Goal: Check status: Check status

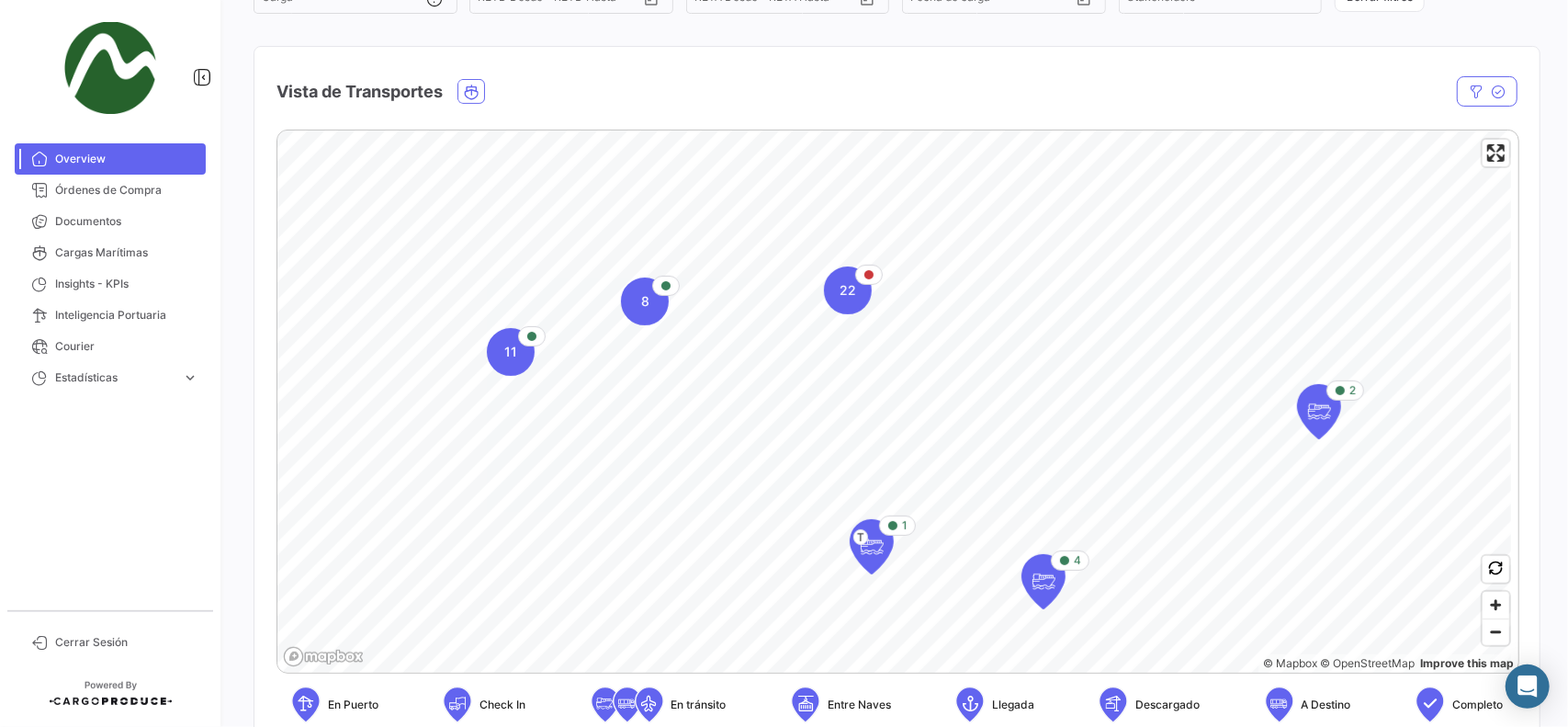
scroll to position [276, 0]
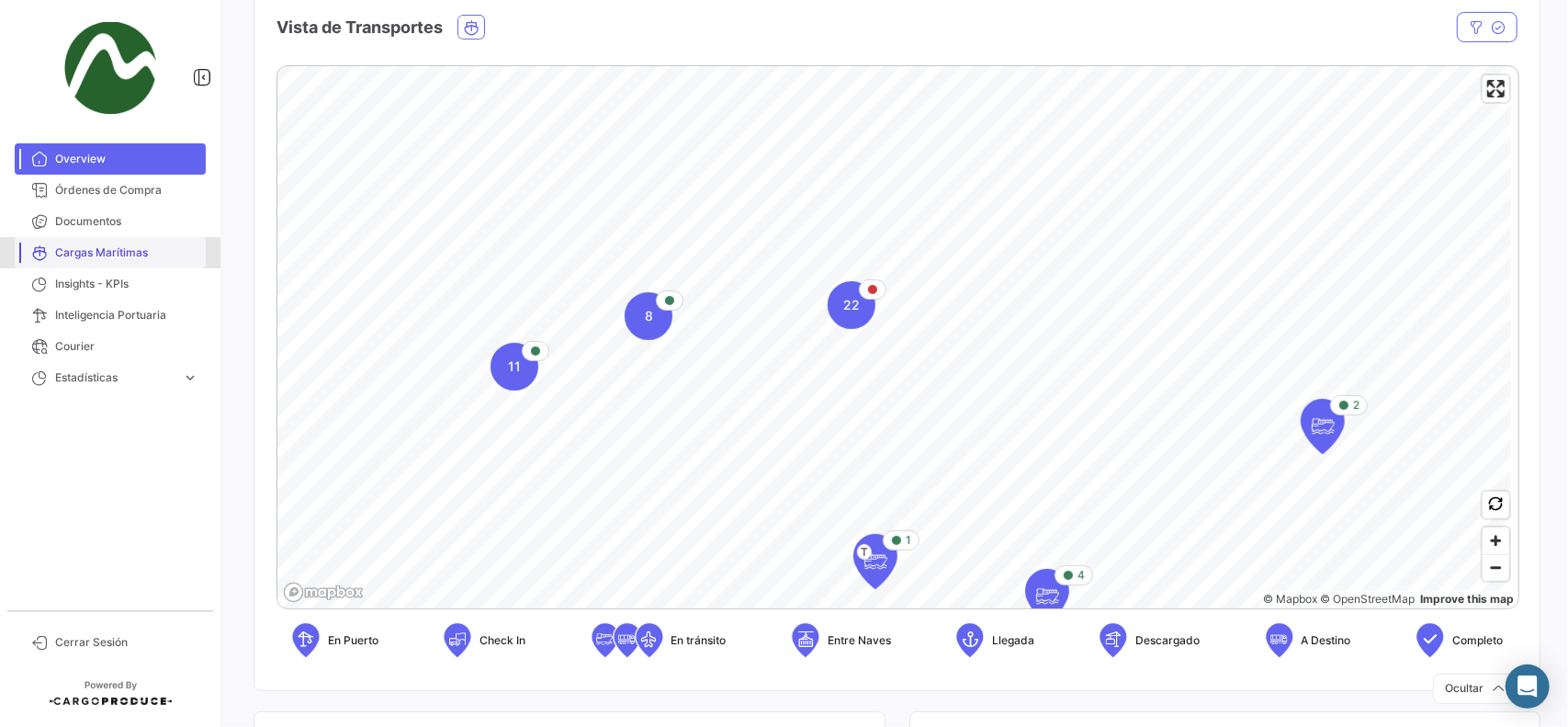
click at [112, 253] on span "Cargas Marítimas" at bounding box center [127, 252] width 143 height 17
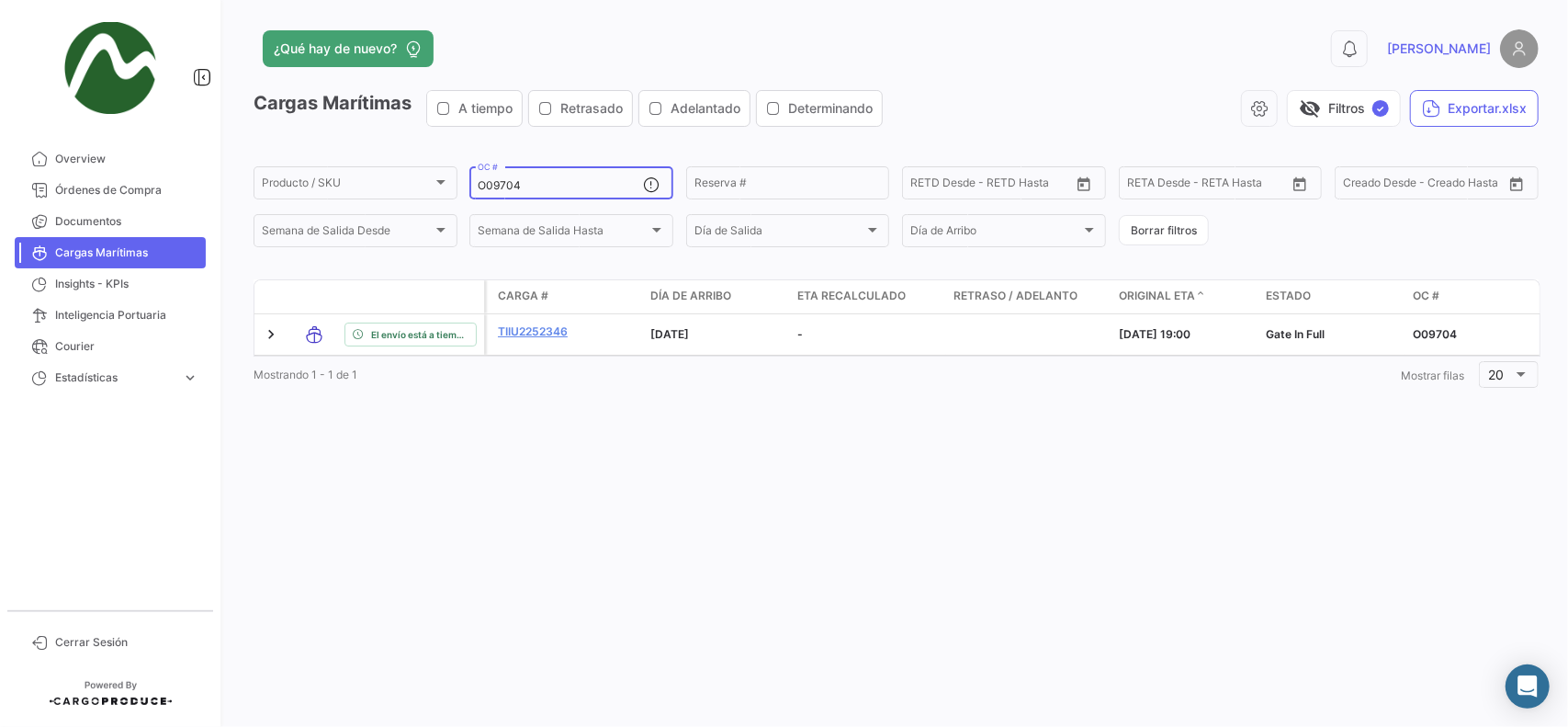
click at [501, 187] on input "O09704" at bounding box center [560, 185] width 165 height 13
click at [503, 187] on input "O09704" at bounding box center [560, 185] width 165 height 13
click at [503, 185] on input "O09704" at bounding box center [560, 185] width 165 height 13
click at [501, 183] on input "O09704" at bounding box center [560, 185] width 165 height 13
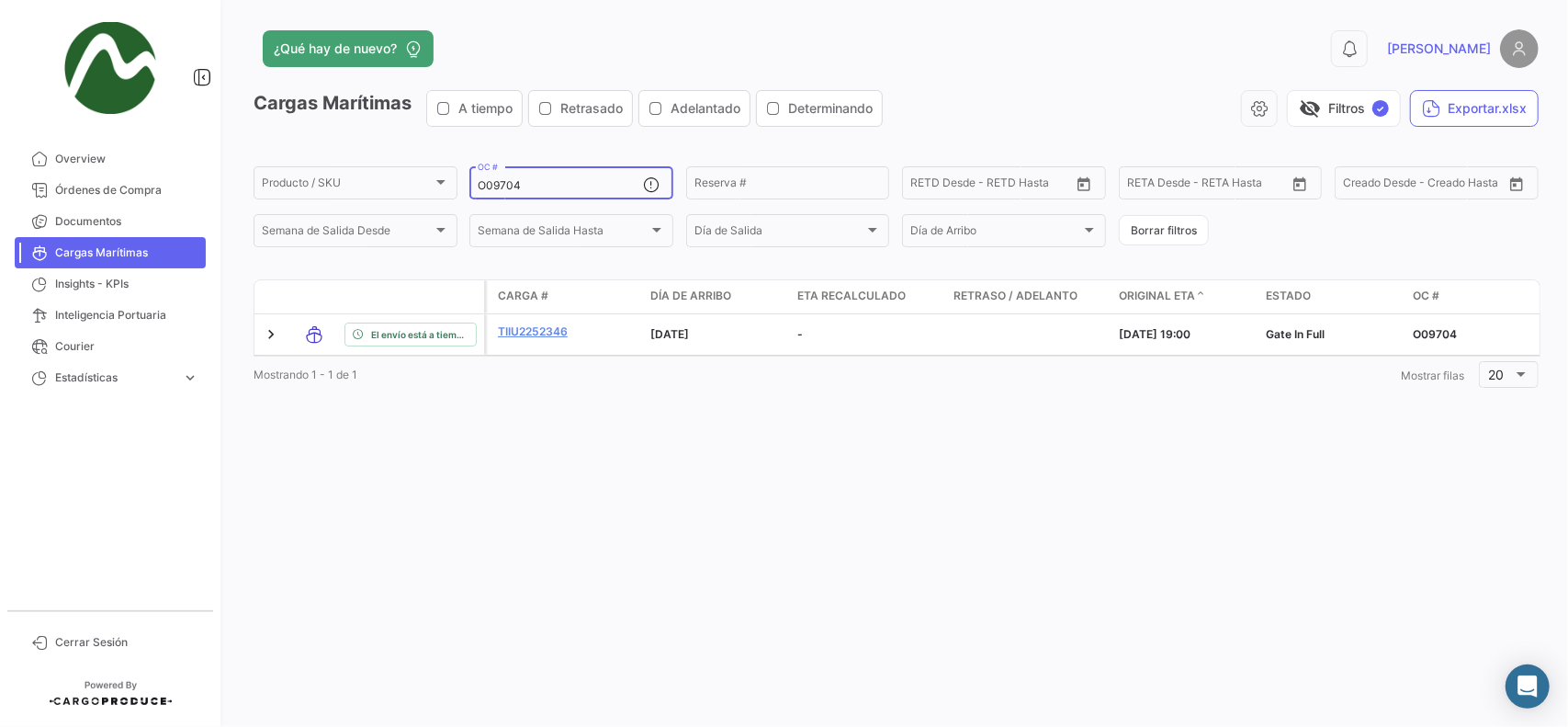
click at [501, 183] on input "O09704" at bounding box center [560, 185] width 165 height 13
paste input "83"
click at [588, 185] on input "O09834" at bounding box center [560, 185] width 165 height 13
click at [588, 187] on input "O09834" at bounding box center [560, 185] width 165 height 13
paste input "56"
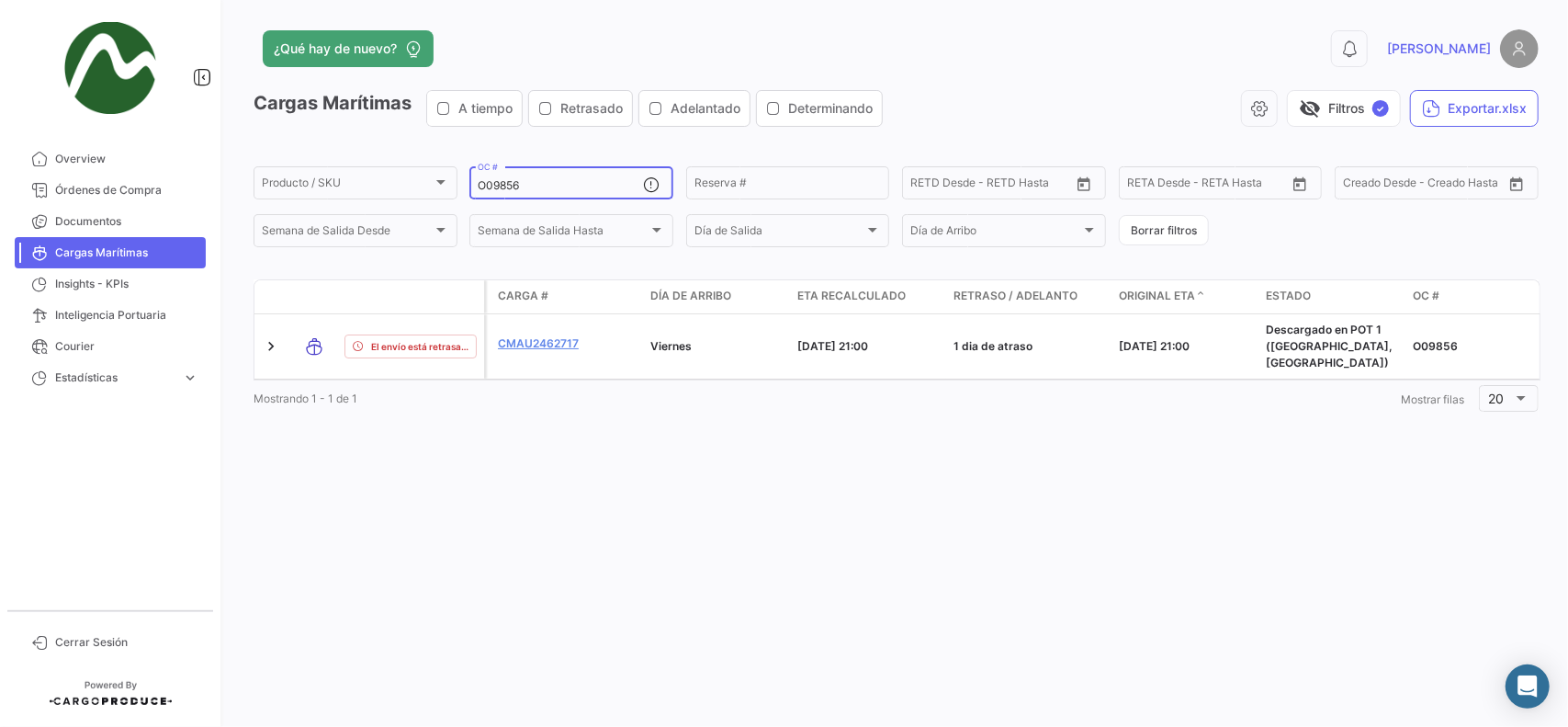
type input "O09856"
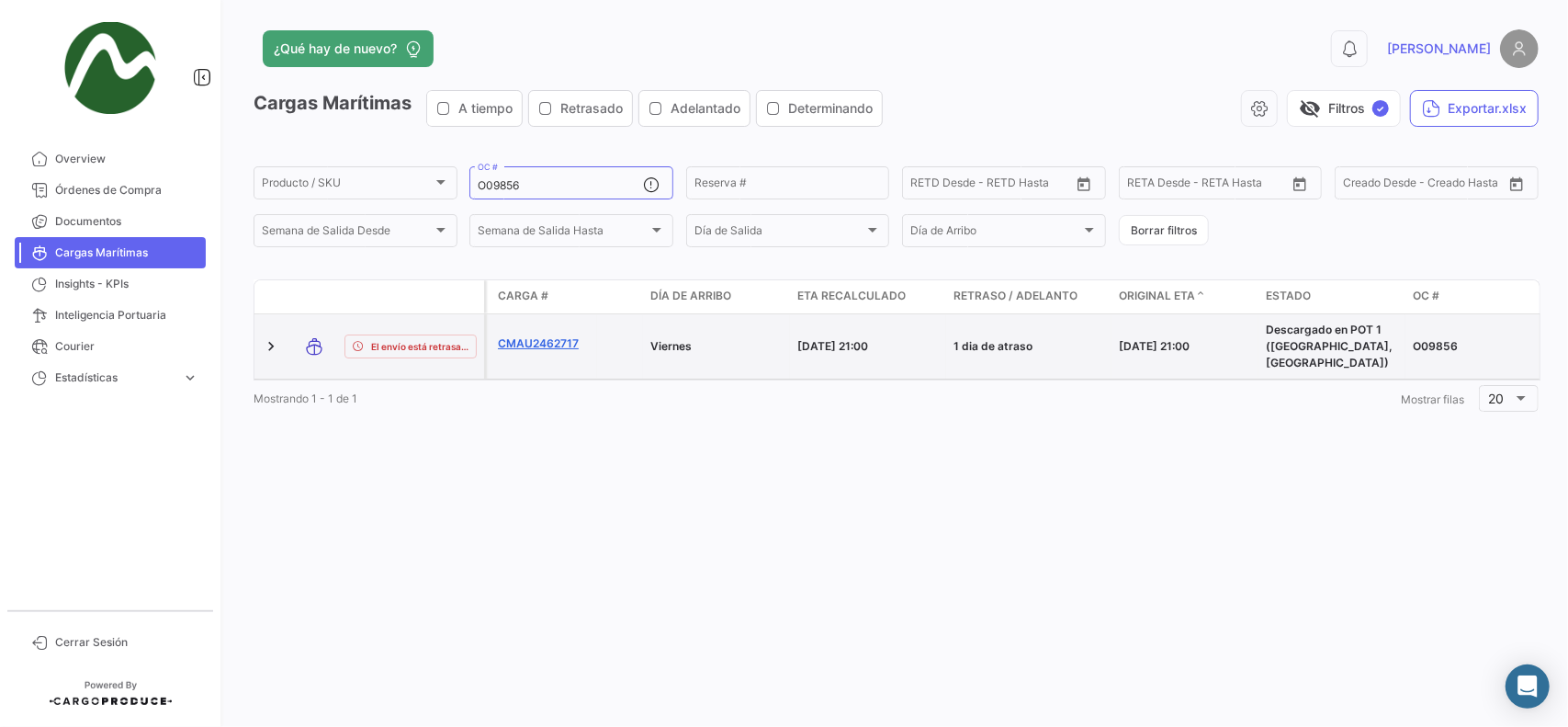
click at [527, 335] on link "CMAU2462717" at bounding box center [543, 343] width 92 height 17
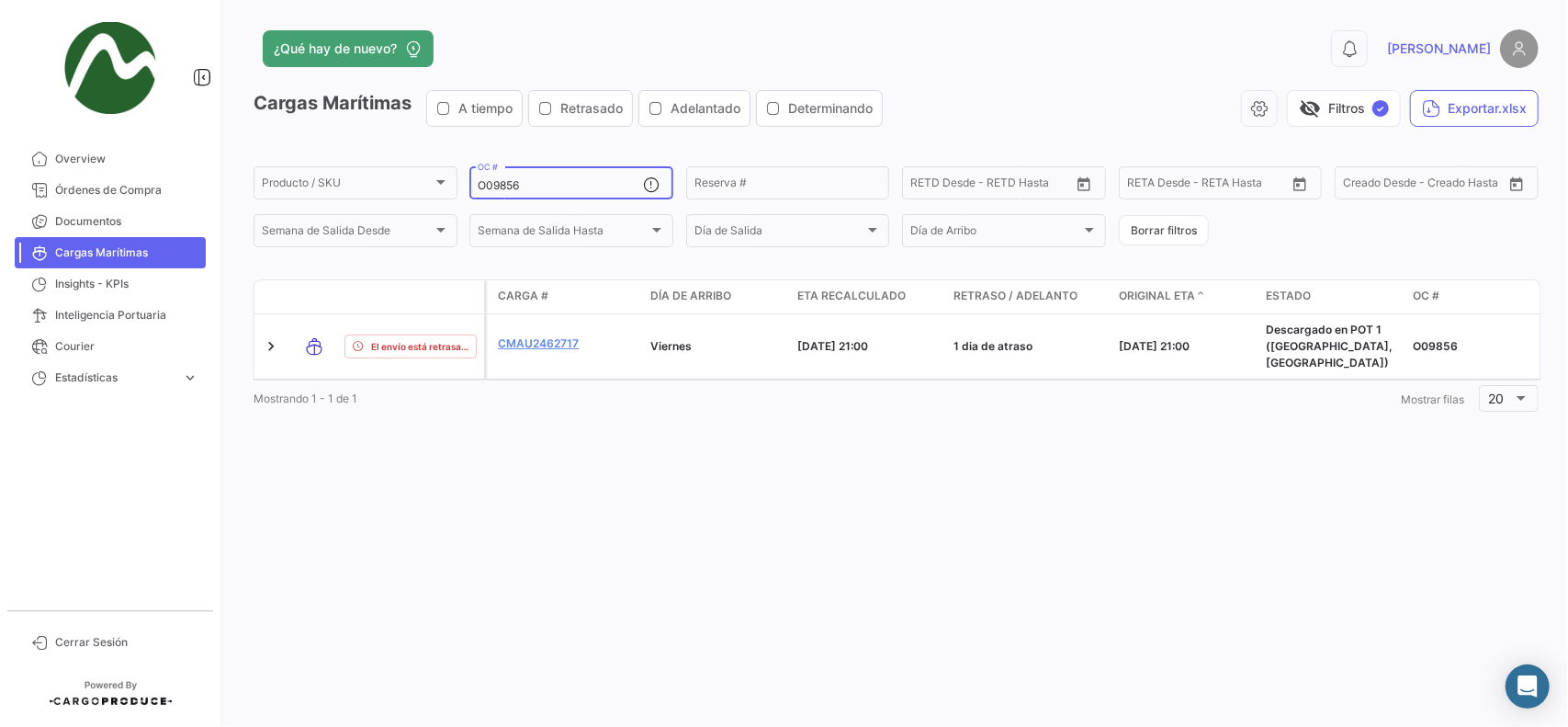
click at [507, 181] on input "O09856" at bounding box center [560, 185] width 165 height 13
click at [505, 181] on input "O09856" at bounding box center [560, 185] width 165 height 13
paste input "MAEVA0131KAF"
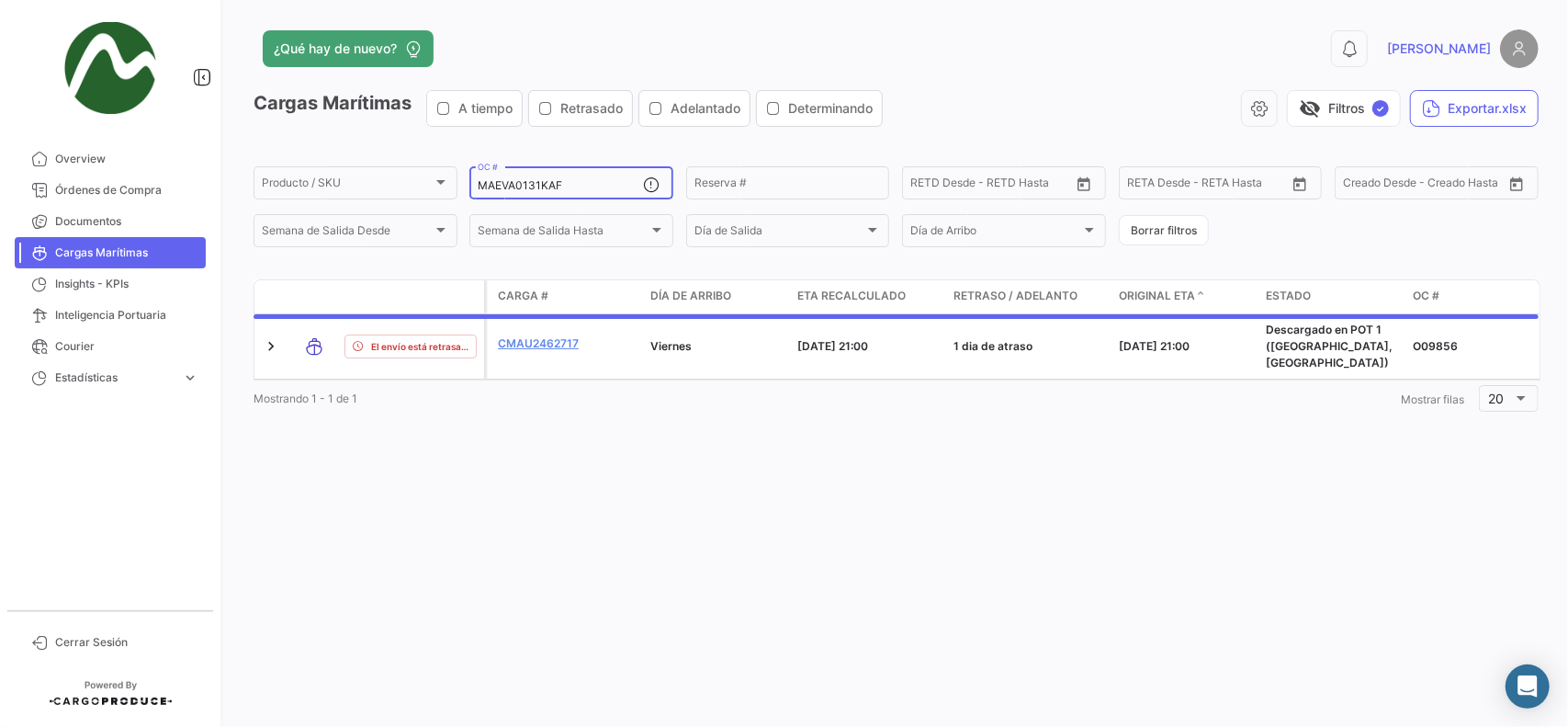
type input "MAEVA0131KAF"
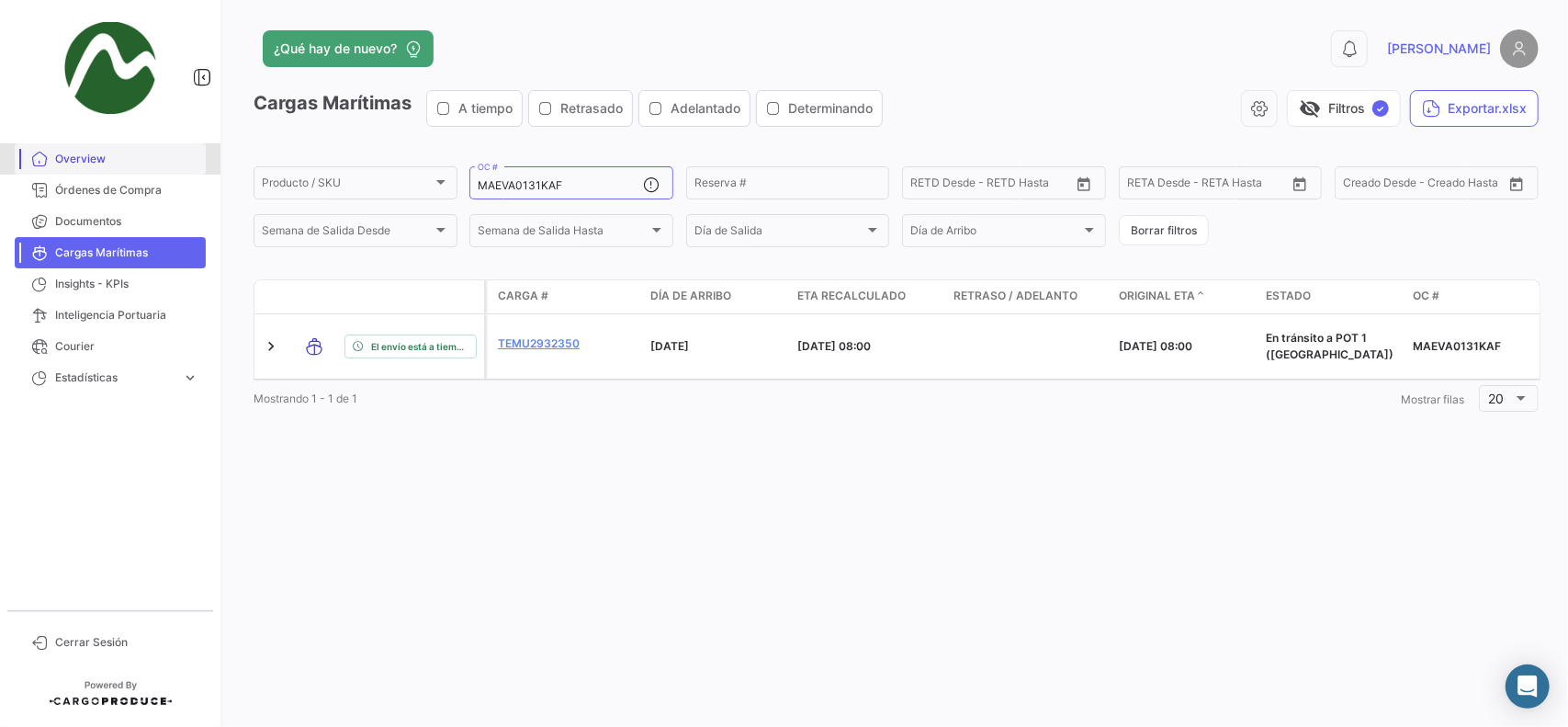
click at [57, 151] on span "Overview" at bounding box center [127, 158] width 143 height 17
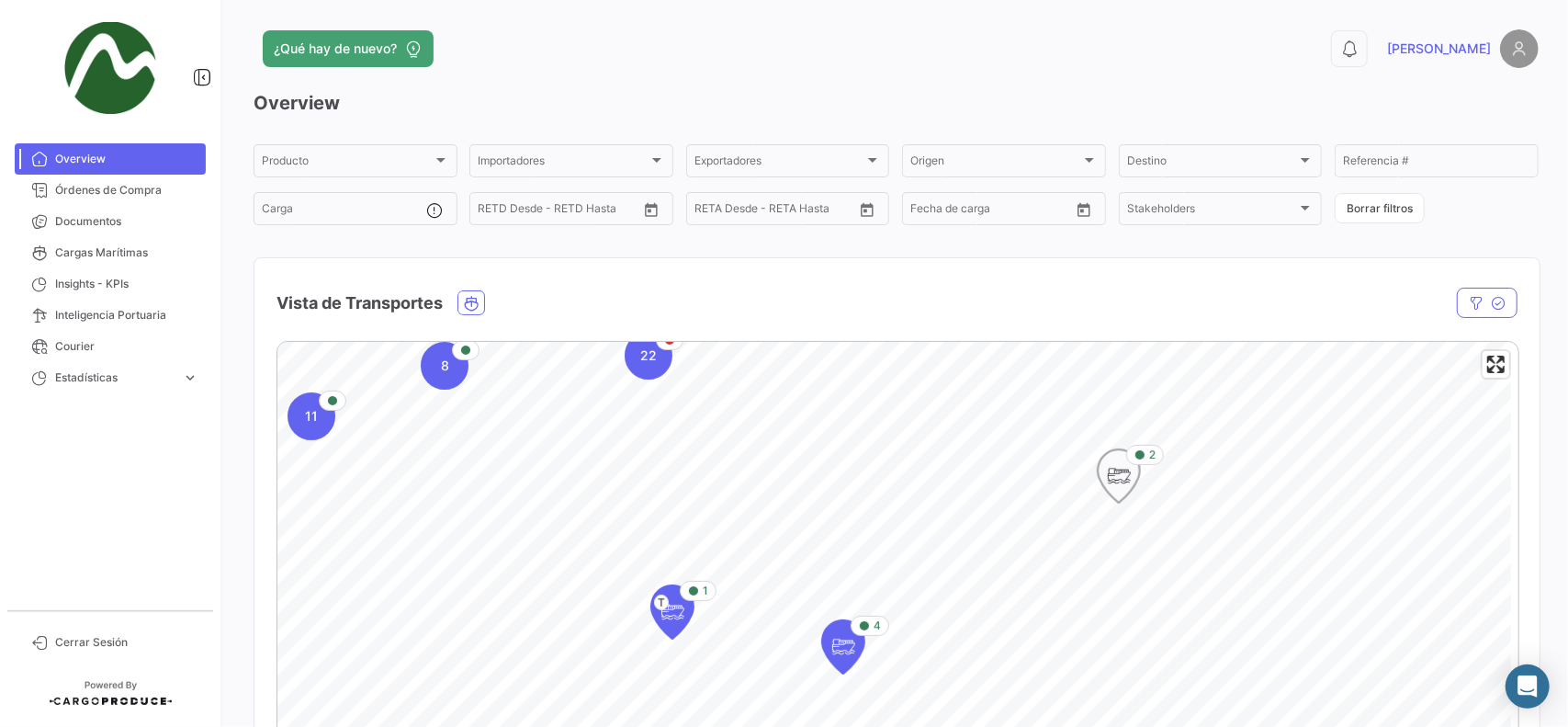
click at [1123, 472] on icon "Map marker" at bounding box center [1118, 476] width 26 height 39
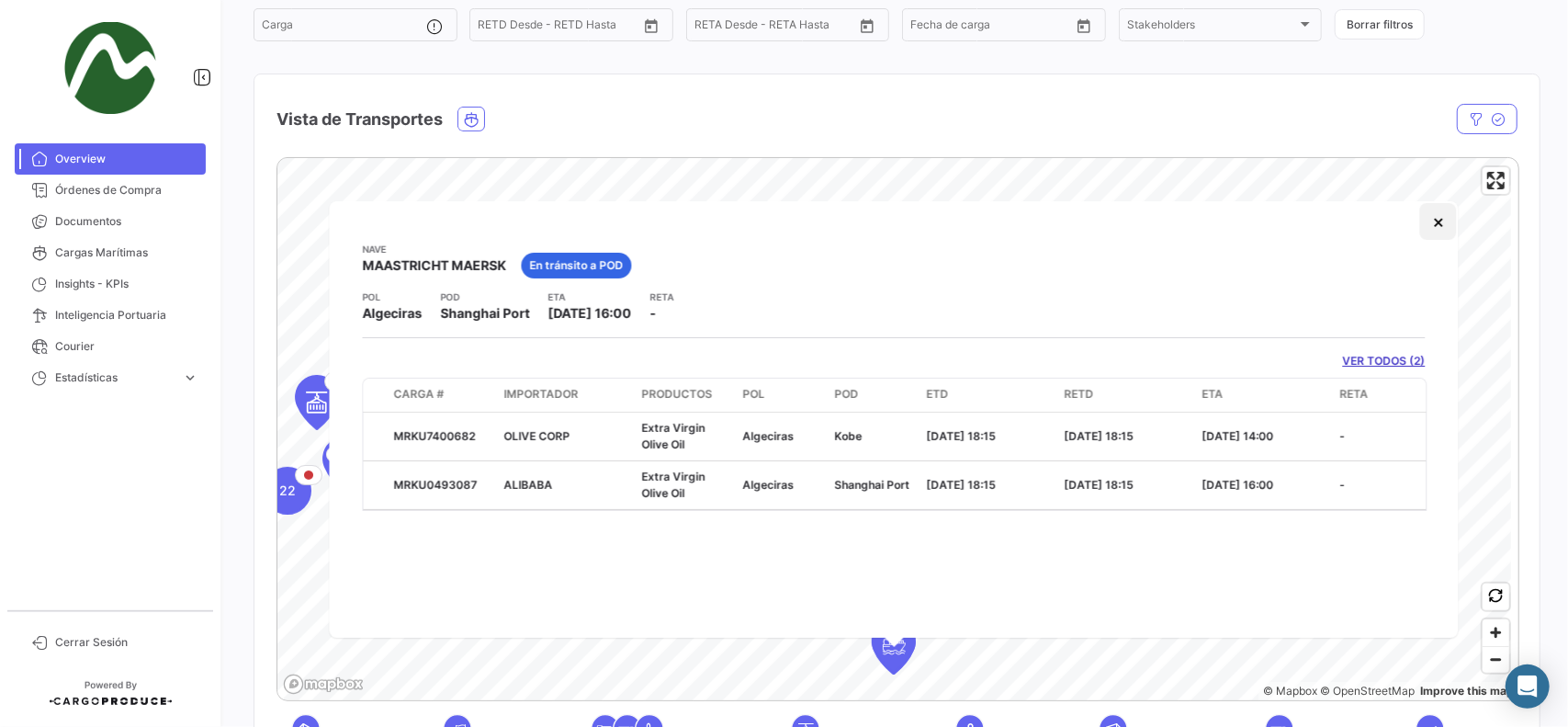
click at [1445, 221] on button "×" at bounding box center [1437, 221] width 37 height 37
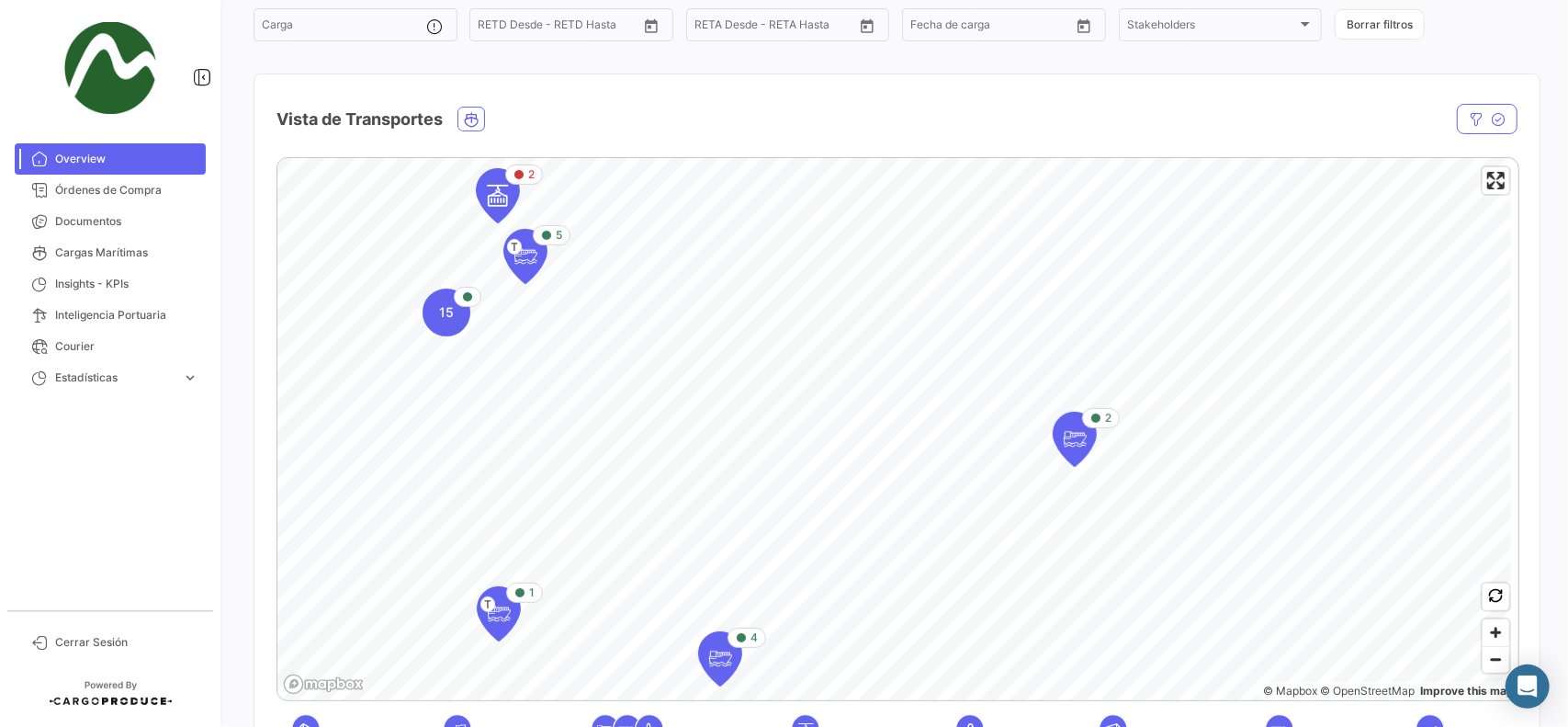
scroll to position [92, 0]
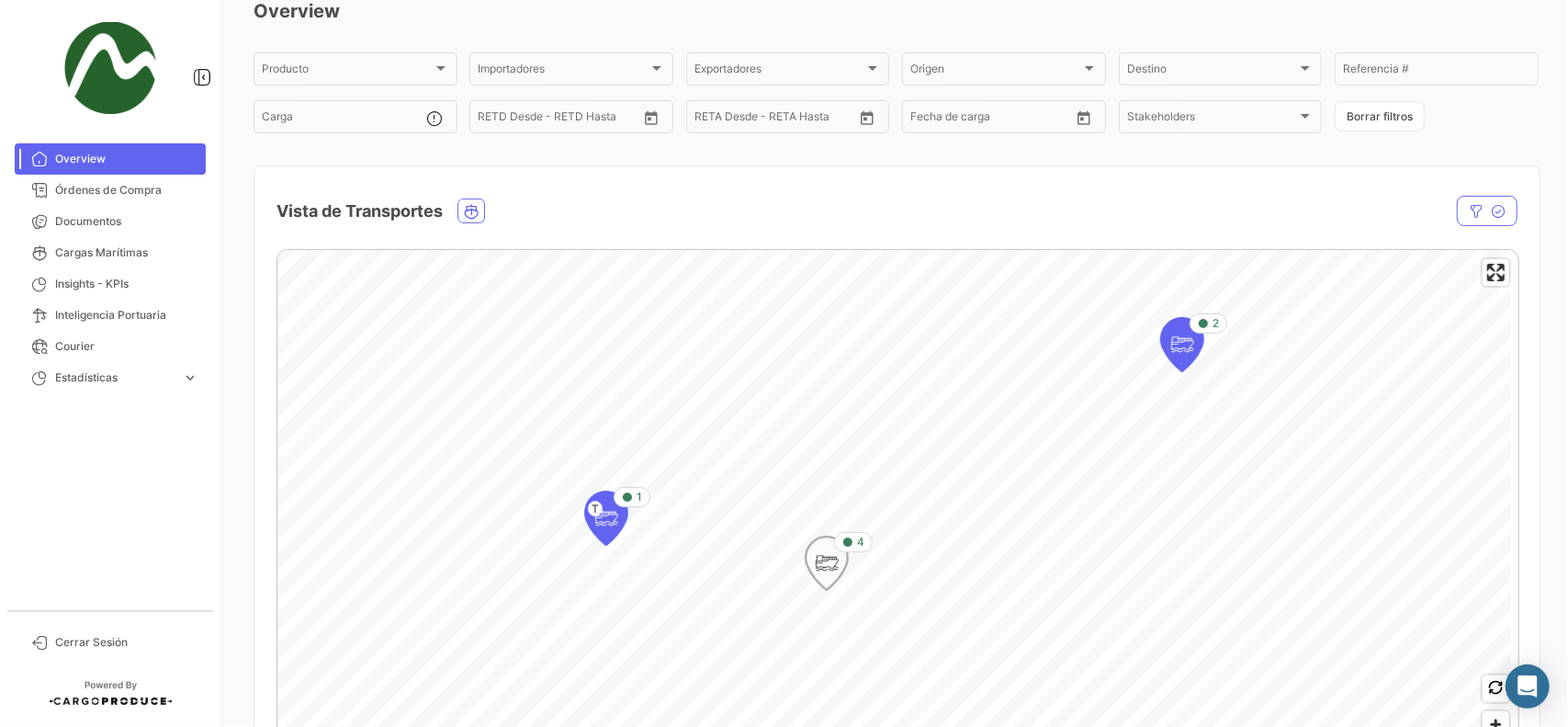
click at [826, 563] on icon "Map marker" at bounding box center [827, 563] width 26 height 39
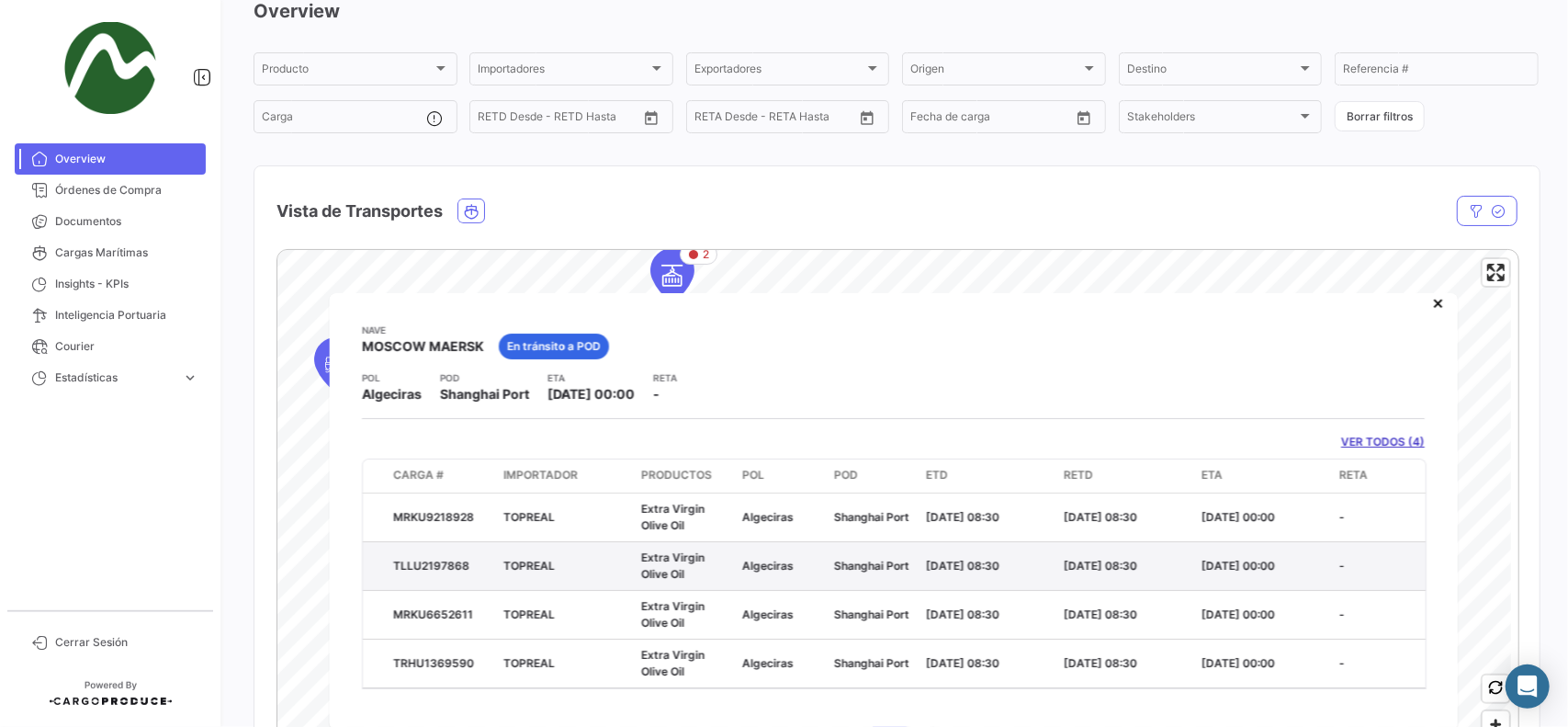
scroll to position [22, 0]
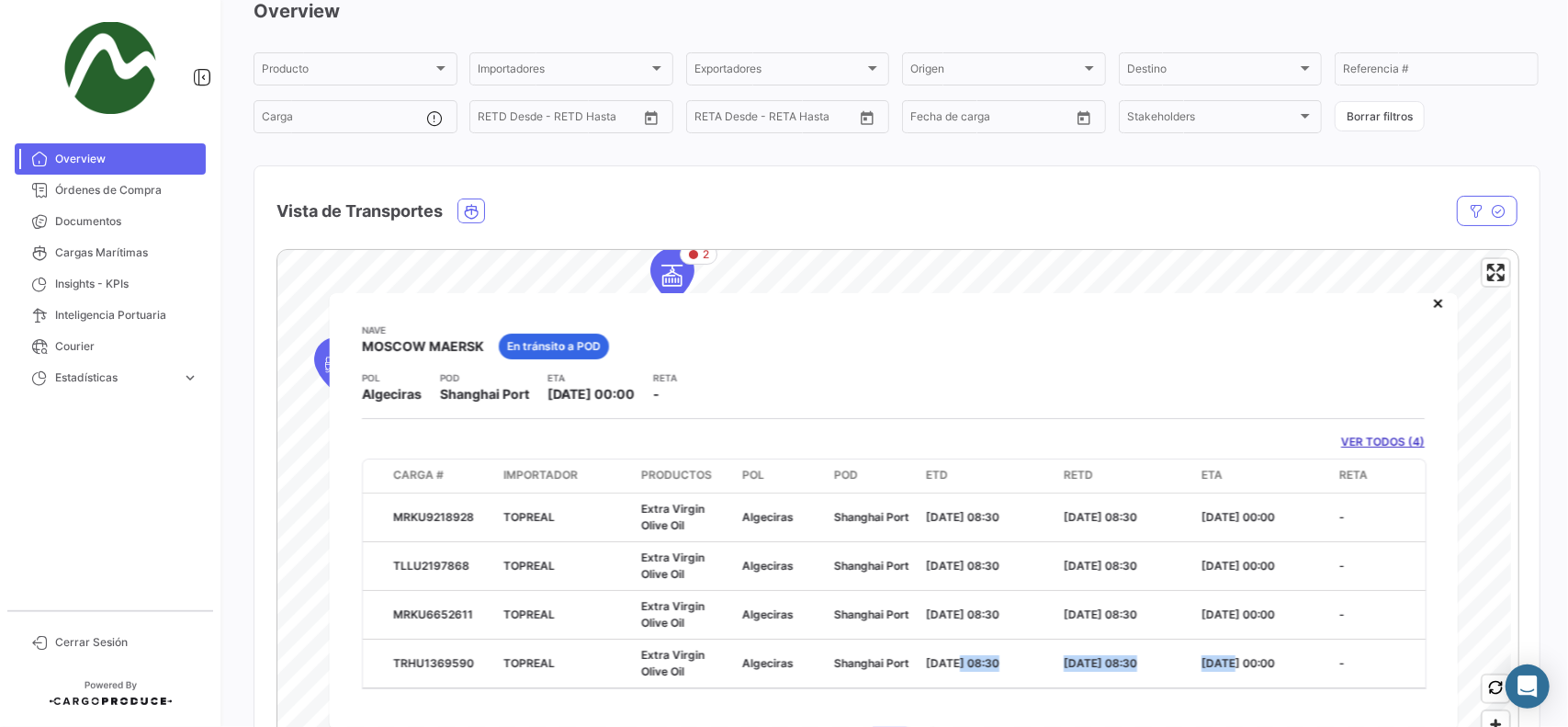
drag, startPoint x: 953, startPoint y: 691, endPoint x: 1202, endPoint y: 683, distance: 249.1
click at [1227, 680] on div "Nave [GEOGRAPHIC_DATA] MAERSK En tránsito a POD POL Algeciras POD [GEOGRAPHIC_D…" at bounding box center [894, 510] width 1129 height 436
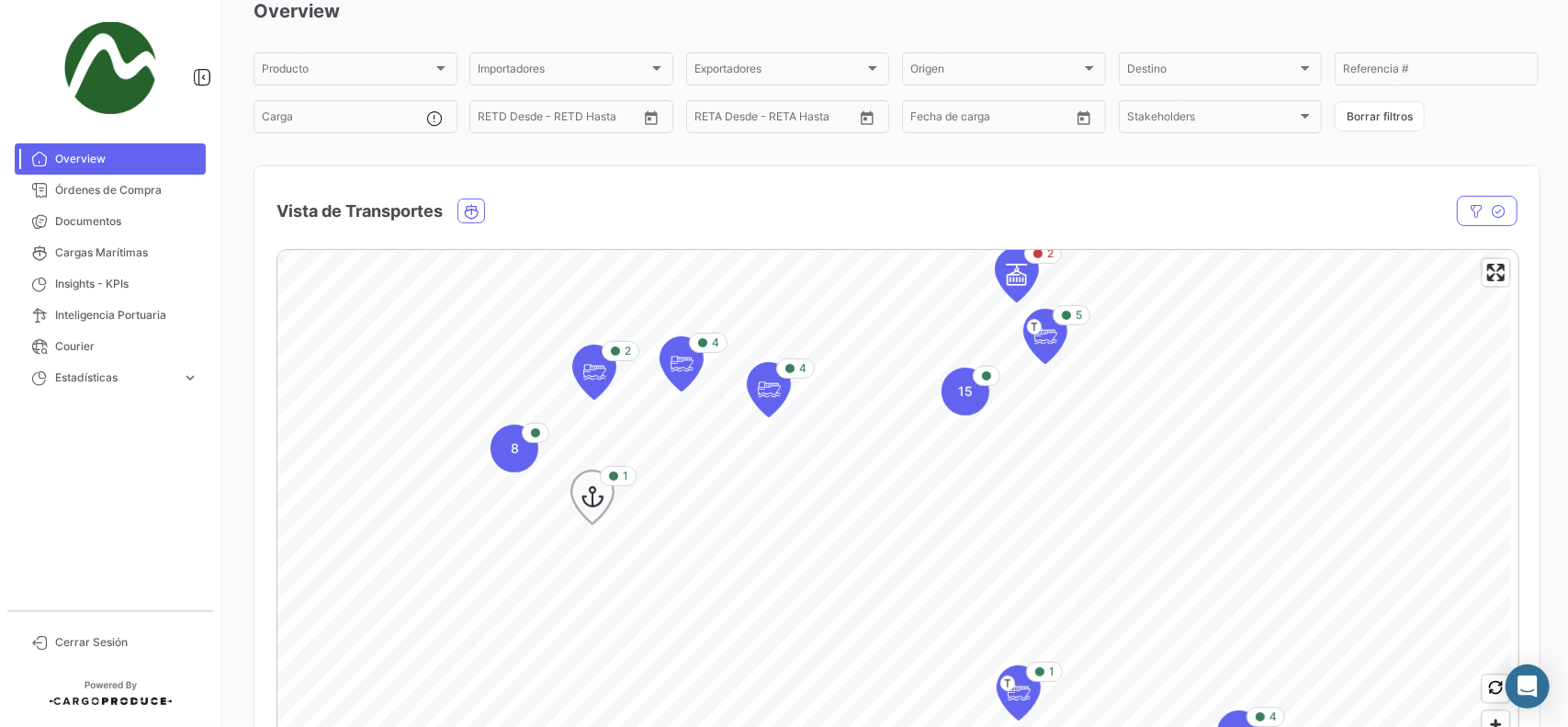
scroll to position [0, 0]
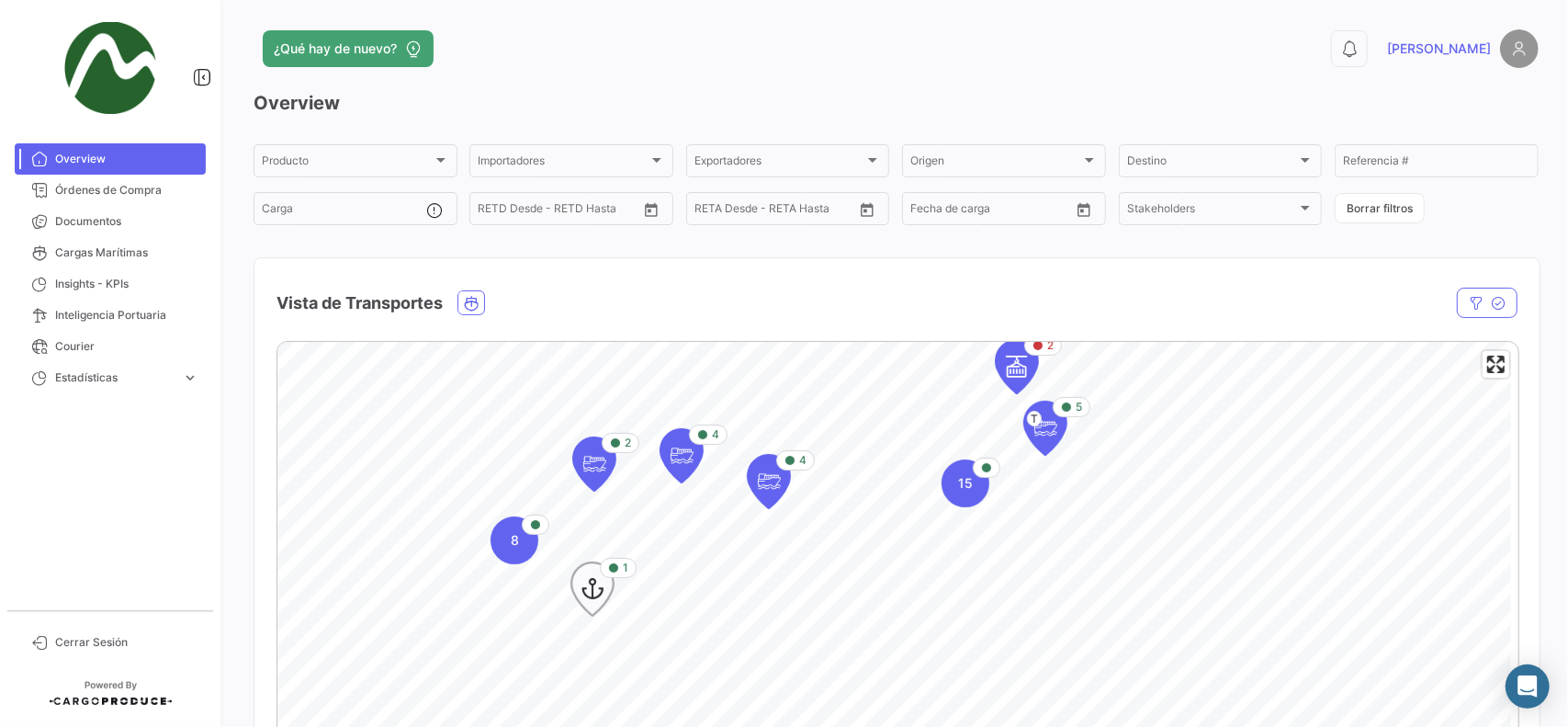
click at [590, 598] on icon "Map marker" at bounding box center [592, 589] width 26 height 39
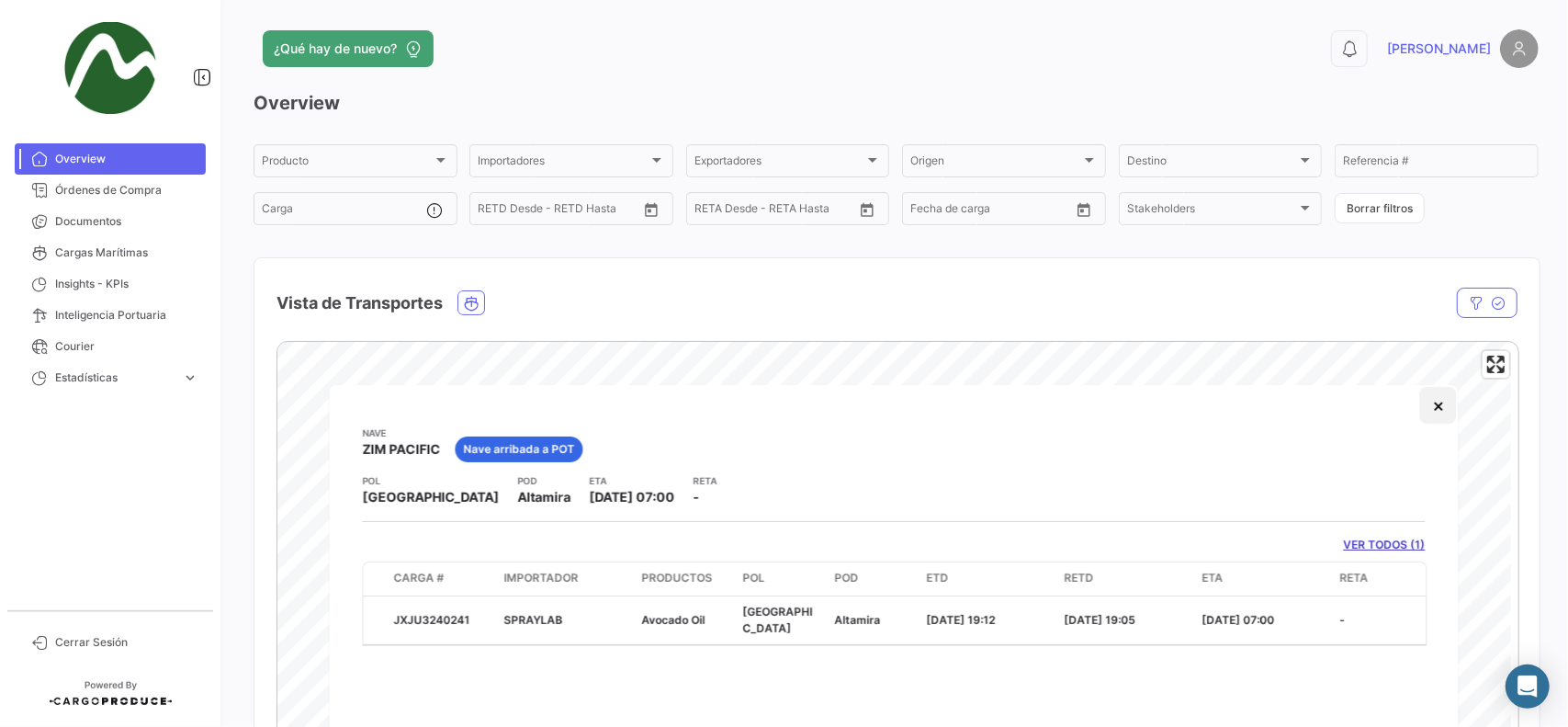
click at [1439, 400] on button "×" at bounding box center [1437, 405] width 37 height 37
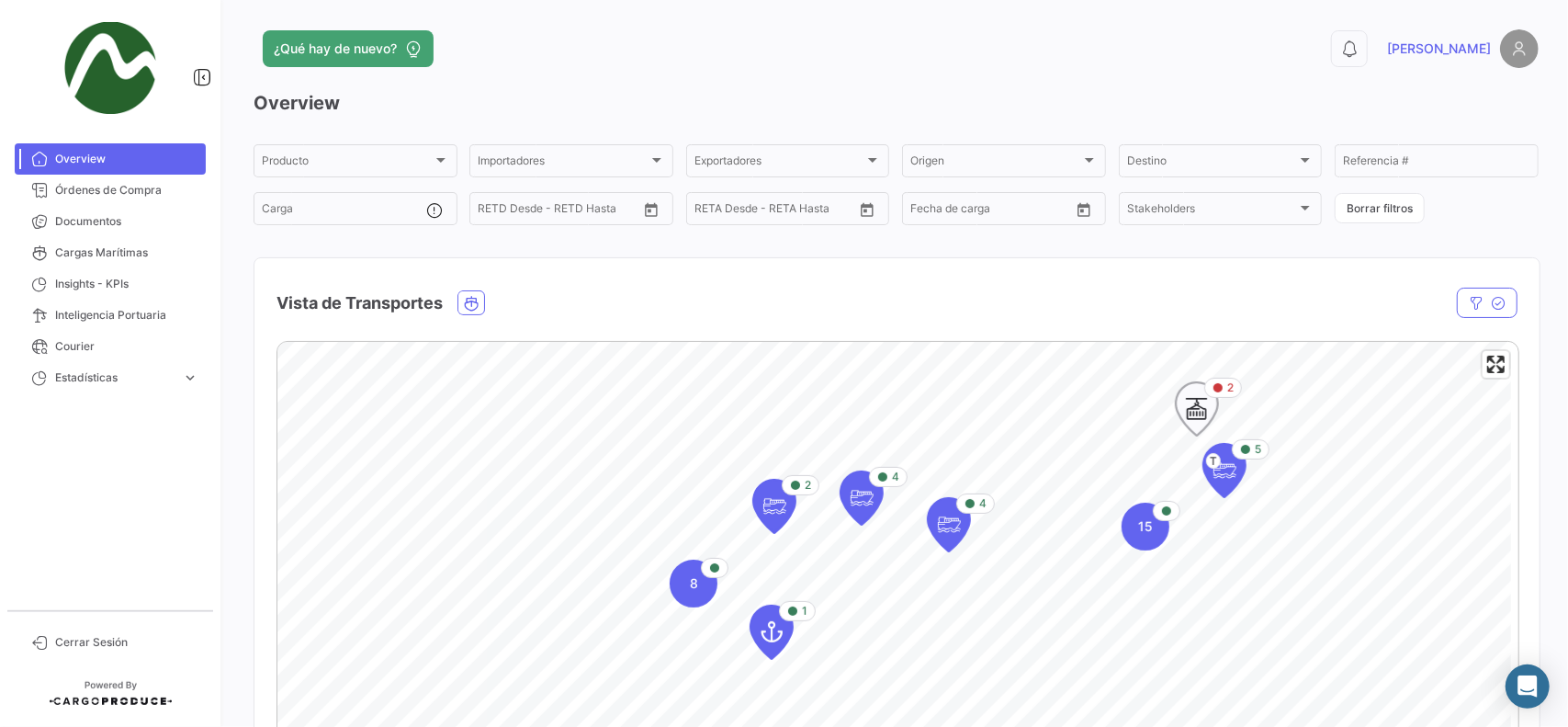
click at [1199, 412] on icon "Map marker" at bounding box center [1196, 409] width 26 height 39
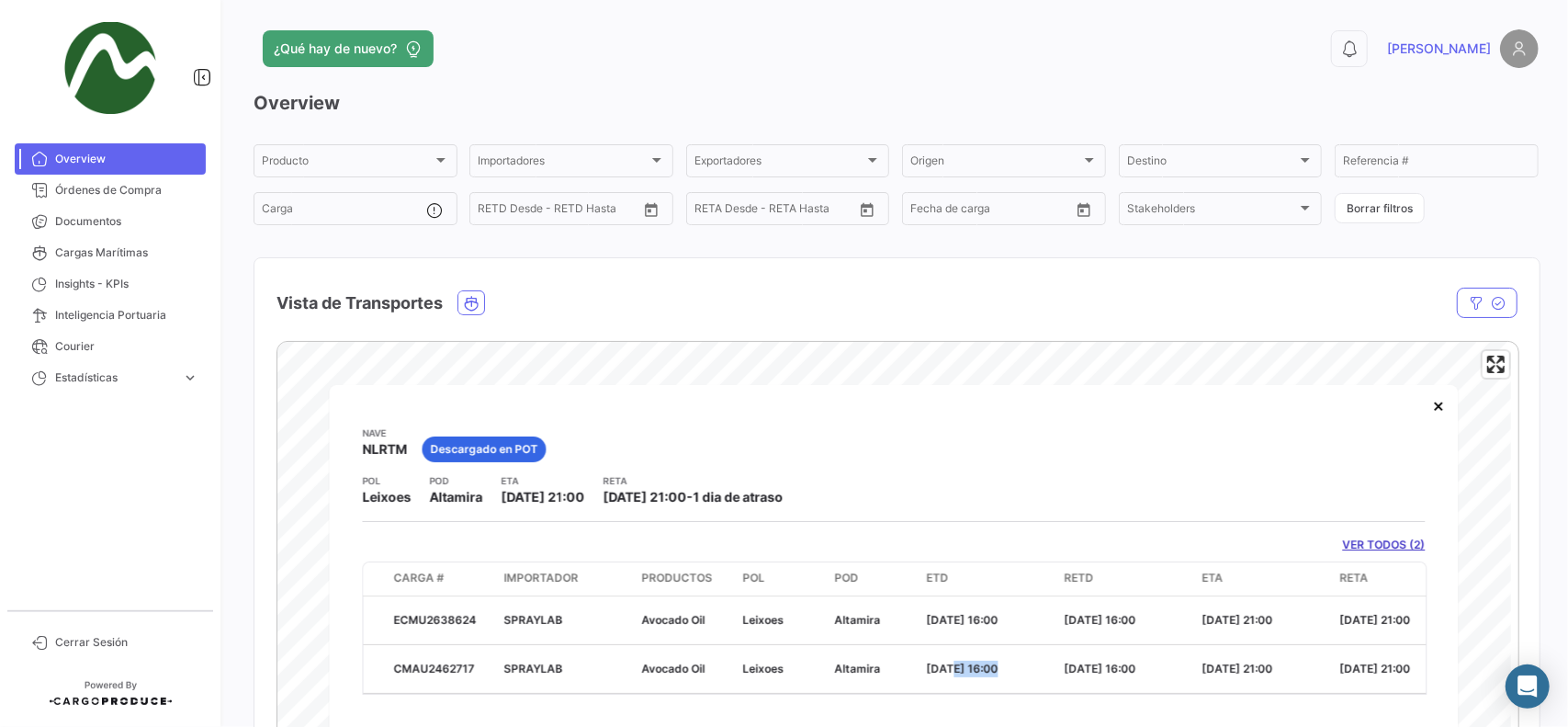
drag, startPoint x: 951, startPoint y: 689, endPoint x: 995, endPoint y: 693, distance: 44.2
click at [995, 693] on datatable-body "ECMU2638624 SPRAYLAB Avocado Oil Leixoes Altamira [DATE] 16:00 [DATE] 16:00 [DA…" at bounding box center [894, 644] width 1065 height 98
click at [1438, 412] on button "×" at bounding box center [1437, 405] width 37 height 37
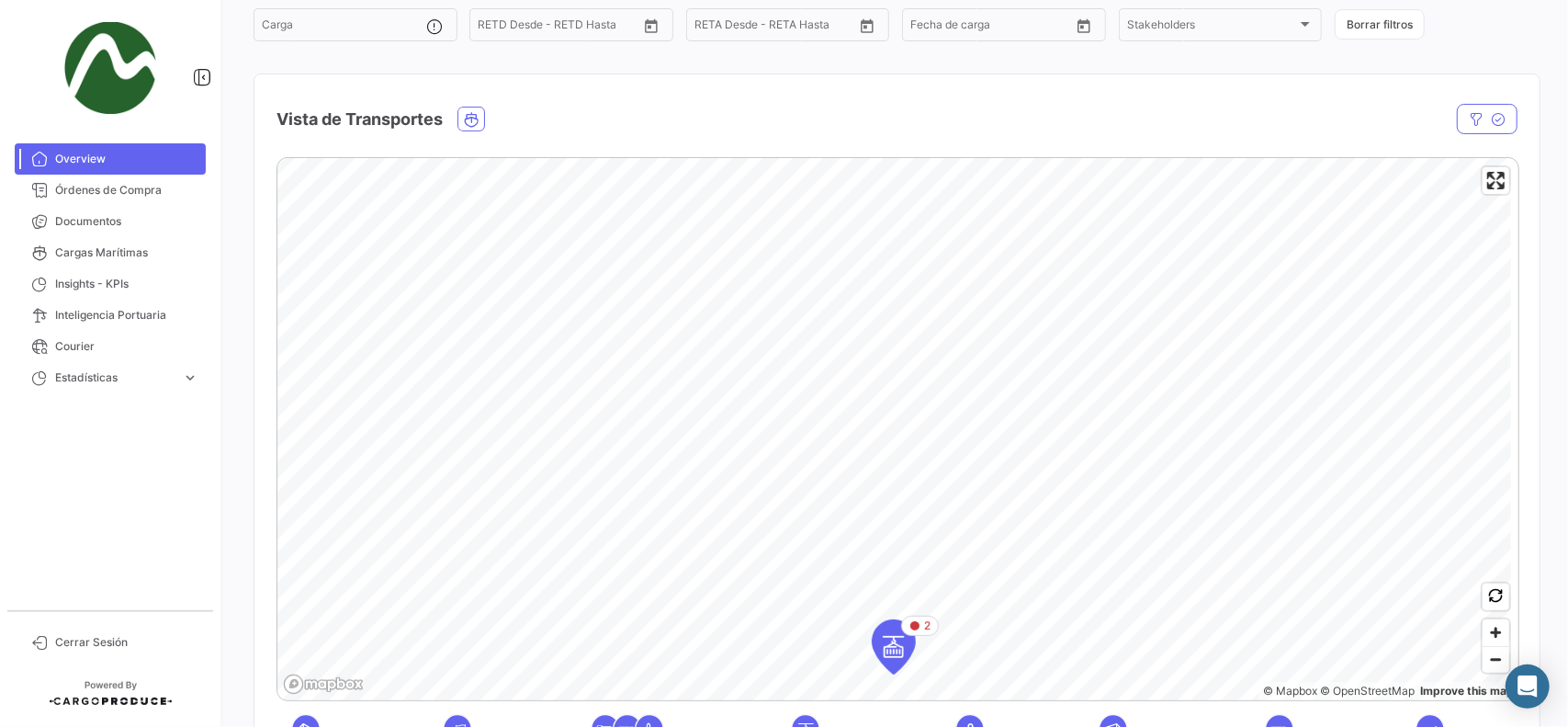
scroll to position [368, 0]
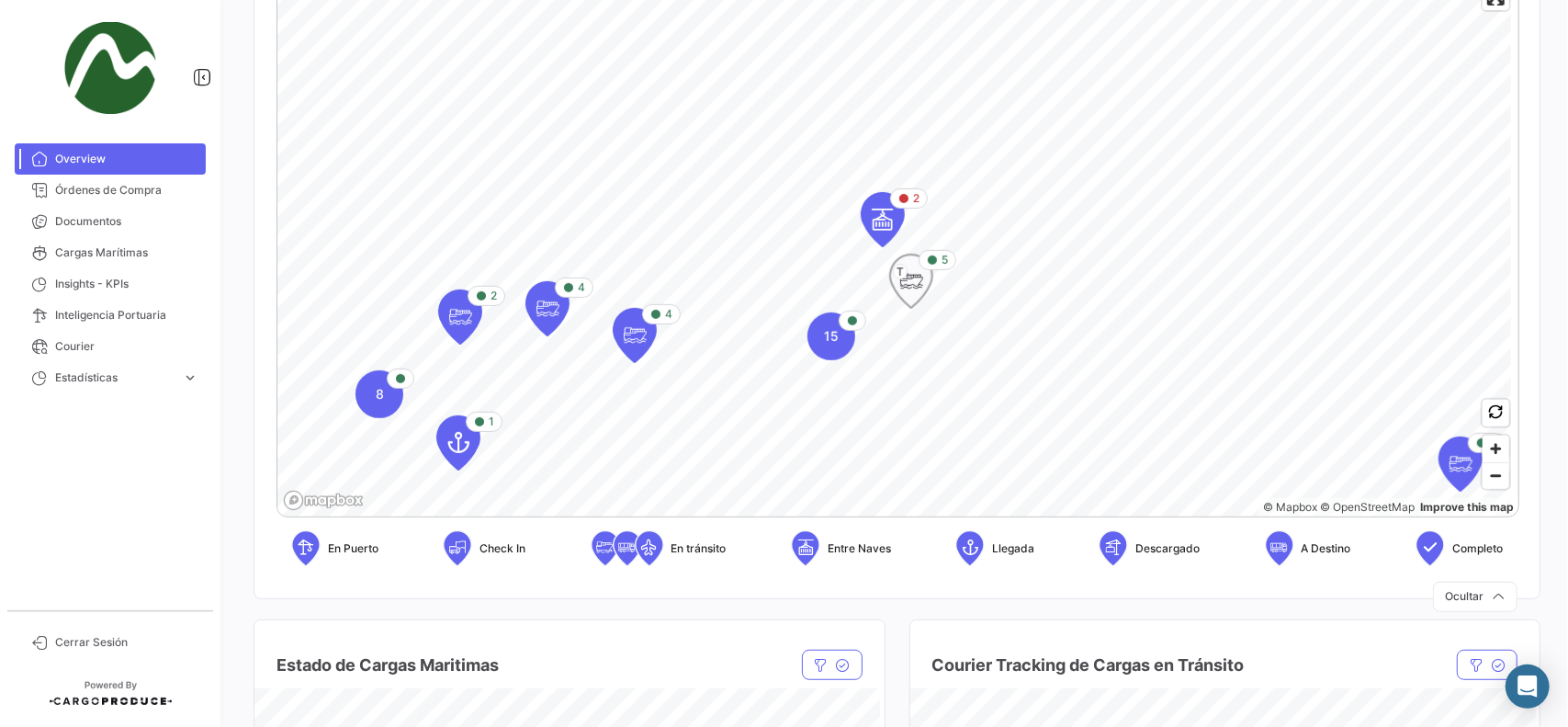
click at [920, 280] on icon "Map marker" at bounding box center [912, 281] width 26 height 39
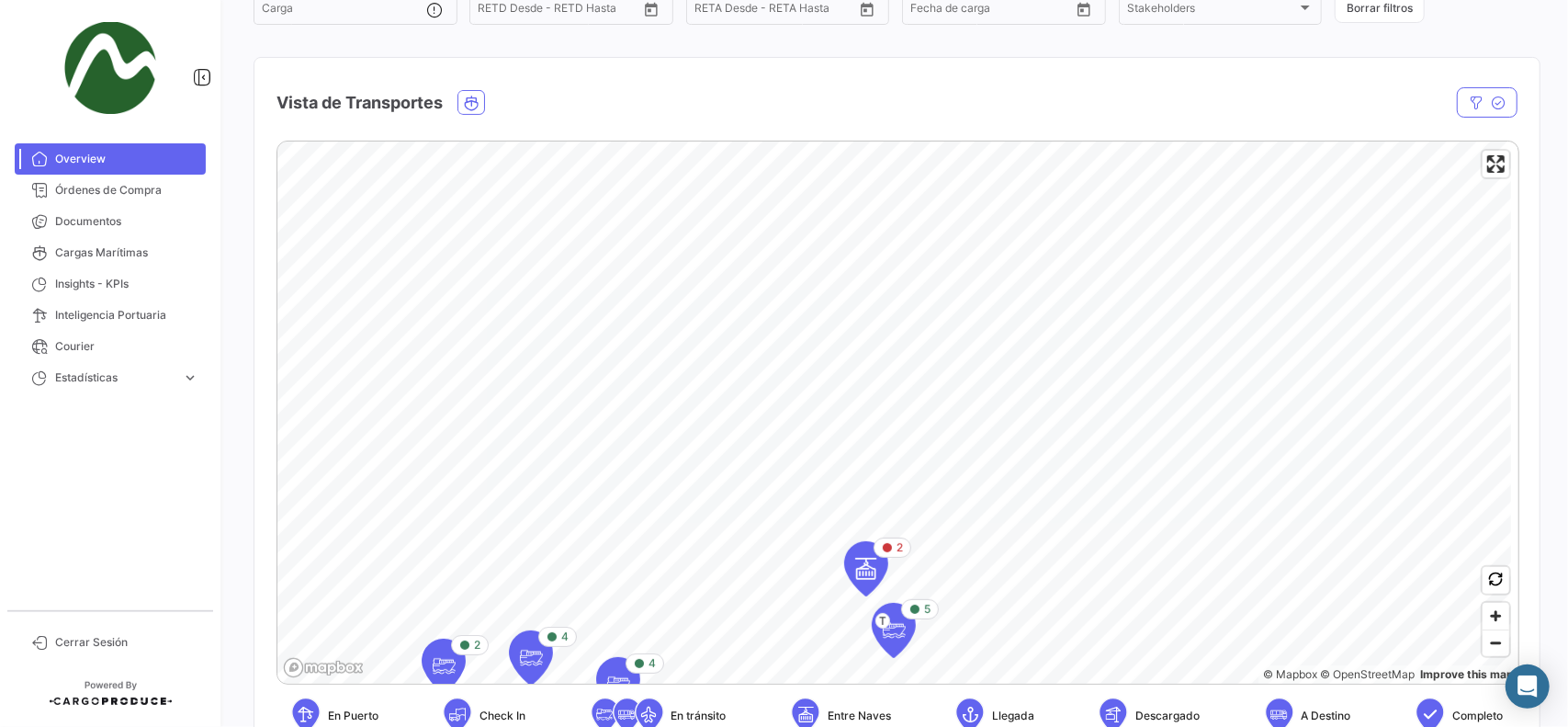
scroll to position [276, 0]
